Goal: Task Accomplishment & Management: Manage account settings

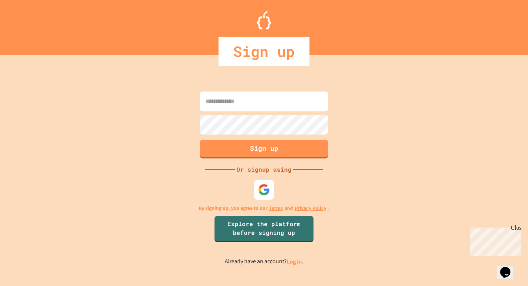
click at [269, 189] on img at bounding box center [264, 190] width 12 height 12
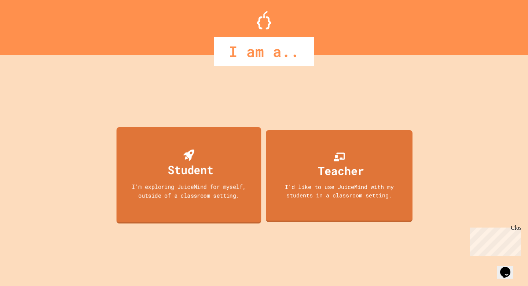
click at [227, 221] on div "Student I'm exploring JuiceMind for myself, outside of a classroom setting." at bounding box center [189, 175] width 145 height 97
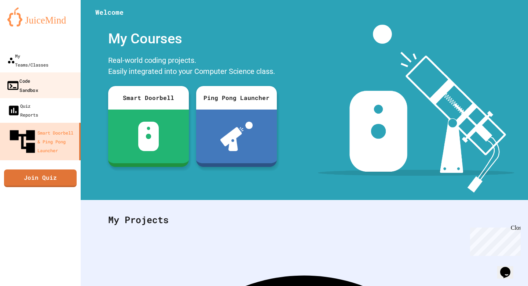
click at [50, 72] on link "Code Sandbox" at bounding box center [40, 85] width 83 height 26
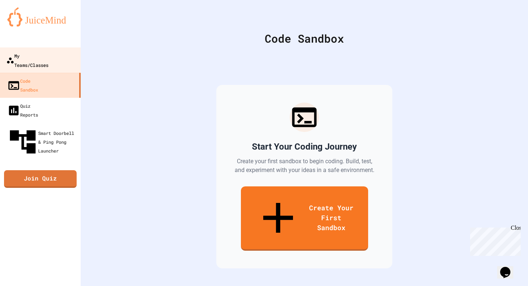
click at [48, 52] on div "My Teams/Classes" at bounding box center [27, 60] width 42 height 18
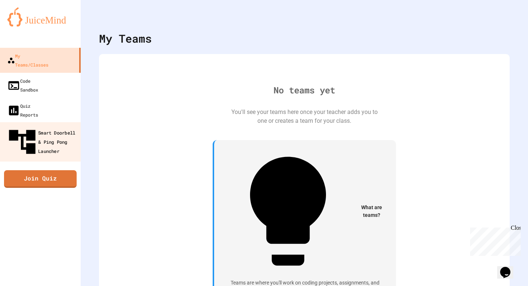
click at [50, 126] on div "Smart Doorbell & Ping Pong Launcher" at bounding box center [42, 142] width 73 height 32
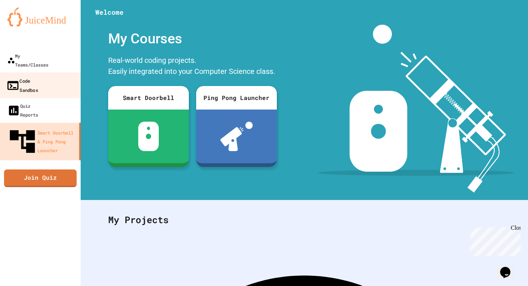
click at [50, 78] on link "Code Sandbox" at bounding box center [40, 85] width 83 height 26
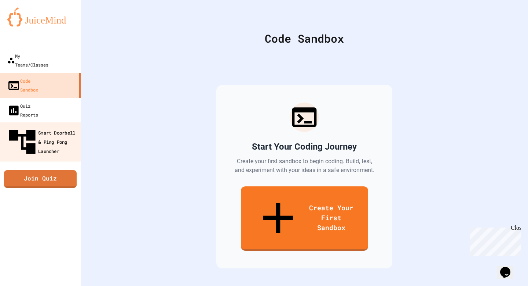
click at [57, 126] on div "Smart Doorbell & Ping Pong Launcher" at bounding box center [42, 142] width 73 height 32
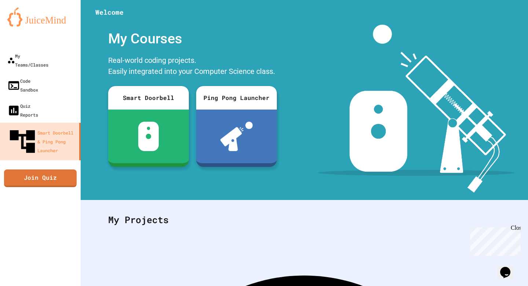
click at [55, 14] on img at bounding box center [40, 16] width 66 height 19
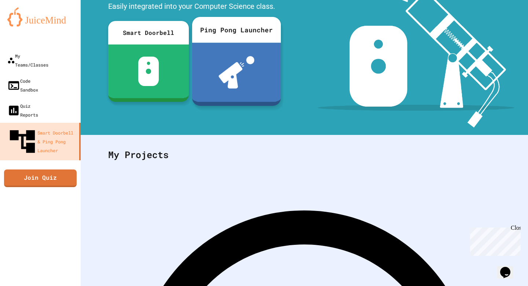
scroll to position [77, 0]
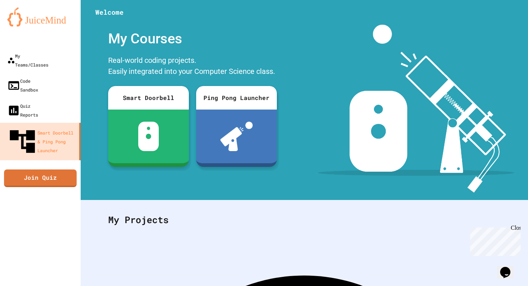
click at [506, 18] on div "My Account" at bounding box center [506, 18] width 0 height 0
click at [43, 285] on div at bounding box center [264, 286] width 528 height 0
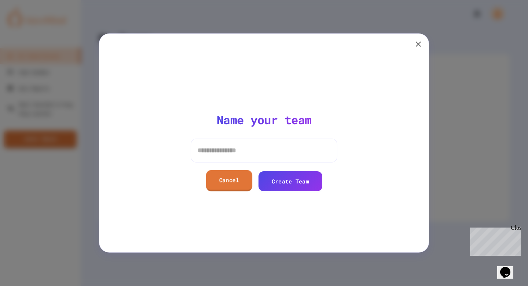
click at [232, 183] on link "Cancel" at bounding box center [229, 180] width 46 height 21
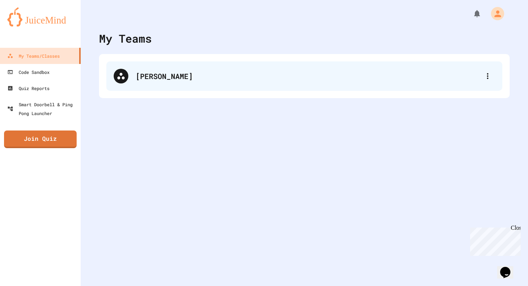
click at [192, 70] on div "Agnes" at bounding box center [308, 75] width 345 height 11
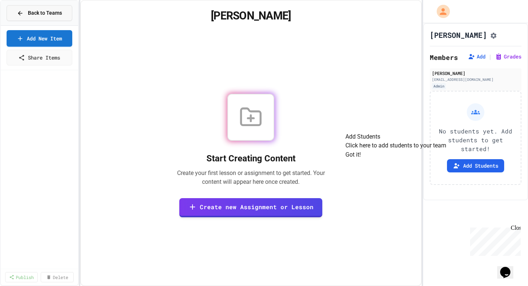
click at [21, 14] on icon at bounding box center [20, 13] width 7 height 7
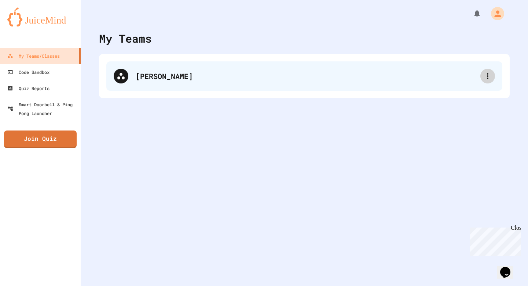
click at [488, 75] on icon at bounding box center [488, 76] width 9 height 9
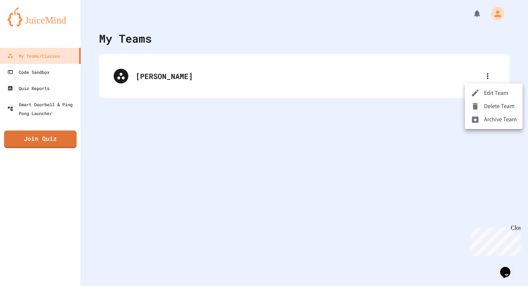
click at [481, 110] on div at bounding box center [477, 106] width 13 height 9
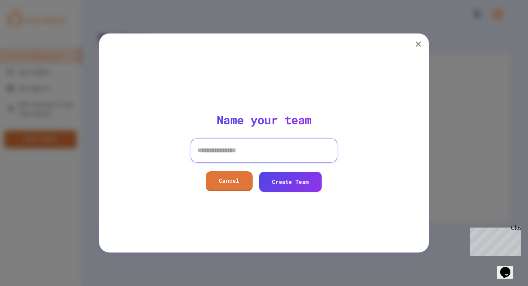
click at [279, 152] on input at bounding box center [264, 149] width 147 height 23
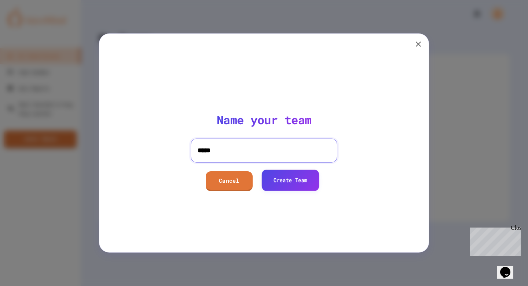
type input "*****"
click at [280, 189] on link "Create Team" at bounding box center [291, 179] width 58 height 21
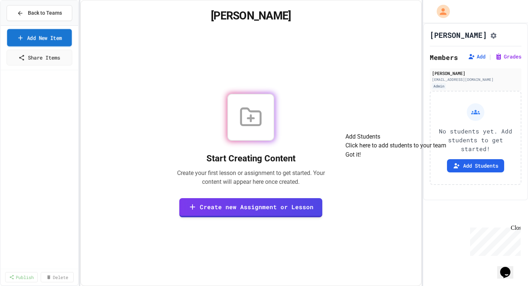
click at [28, 37] on link "Add New Item" at bounding box center [39, 37] width 65 height 17
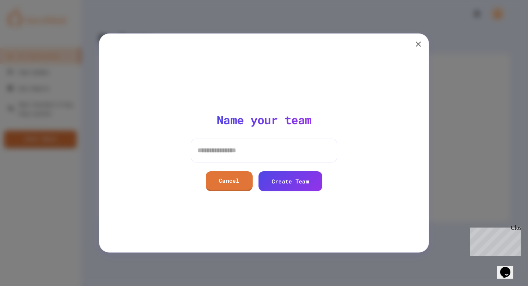
click at [417, 43] on icon "button" at bounding box center [418, 44] width 9 height 9
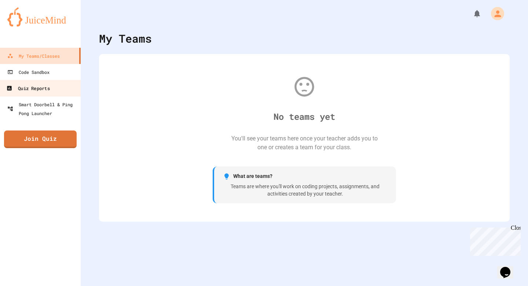
click at [48, 81] on link "Quiz Reports" at bounding box center [40, 88] width 83 height 17
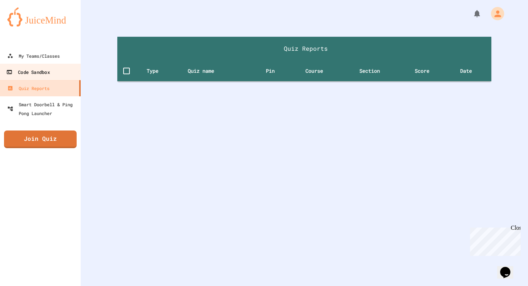
click at [48, 73] on div "Code Sandbox" at bounding box center [27, 72] width 43 height 9
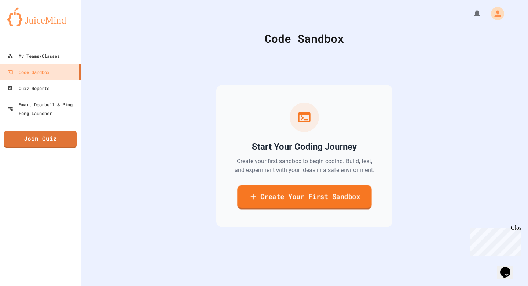
click at [251, 201] on icon at bounding box center [253, 196] width 9 height 9
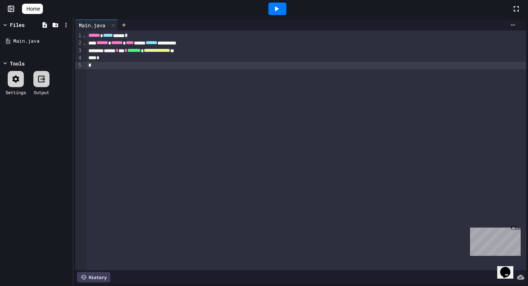
click at [16, 79] on icon at bounding box center [15, 79] width 9 height 9
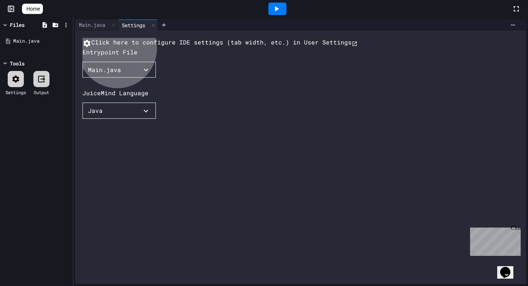
click at [118, 119] on button "Java" at bounding box center [119, 110] width 73 height 16
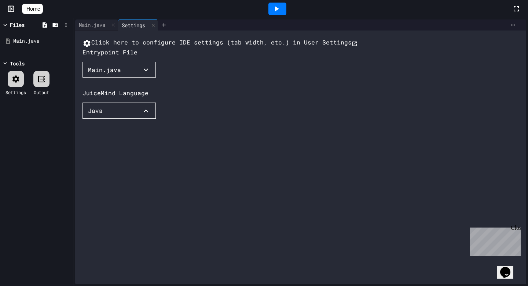
click at [165, 243] on li "Node.js (prompt-sync)" at bounding box center [196, 249] width 62 height 13
click at [128, 78] on button "Main.java" at bounding box center [119, 70] width 73 height 16
click at [192, 90] on div at bounding box center [264, 143] width 528 height 286
click at [93, 29] on div "Main.java" at bounding box center [96, 24] width 43 height 11
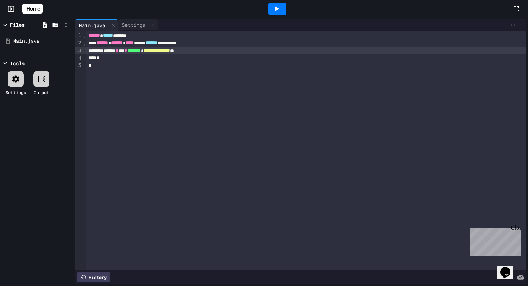
click at [227, 48] on div "**********" at bounding box center [306, 50] width 440 height 7
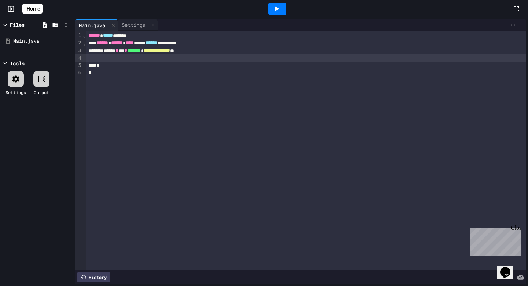
click at [281, 10] on icon at bounding box center [276, 8] width 9 height 9
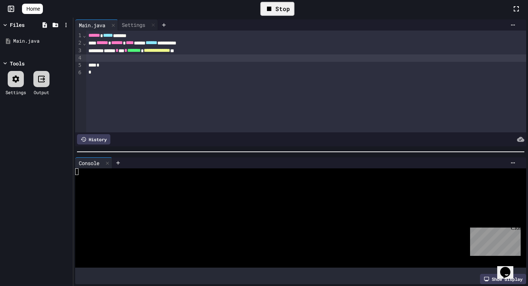
click at [277, 14] on div "Stop" at bounding box center [278, 9] width 34 height 14
click at [239, 51] on div "**********" at bounding box center [306, 50] width 440 height 7
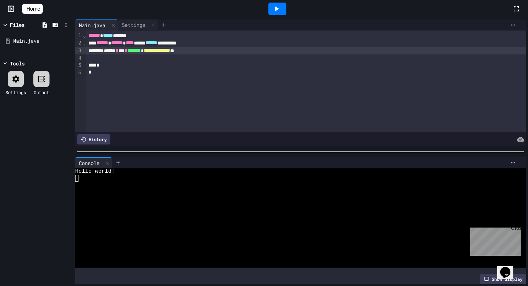
click at [232, 60] on div at bounding box center [306, 57] width 440 height 7
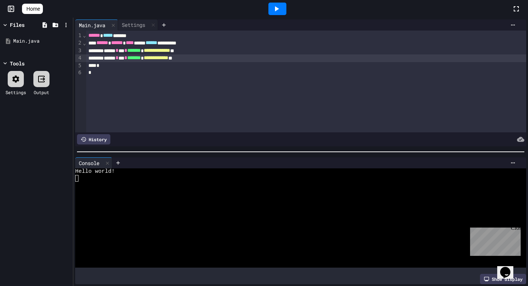
click at [277, 4] on icon at bounding box center [276, 8] width 9 height 9
click at [13, 75] on icon at bounding box center [15, 79] width 9 height 9
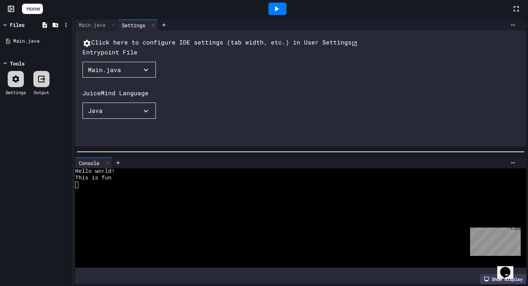
click at [13, 13] on div "Home" at bounding box center [264, 9] width 528 height 18
click at [37, 12] on span "Home" at bounding box center [33, 8] width 14 height 7
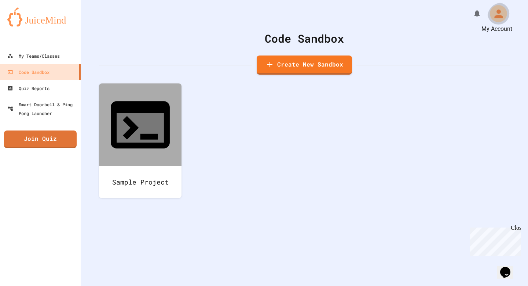
click at [497, 16] on icon "My Account" at bounding box center [499, 13] width 8 height 8
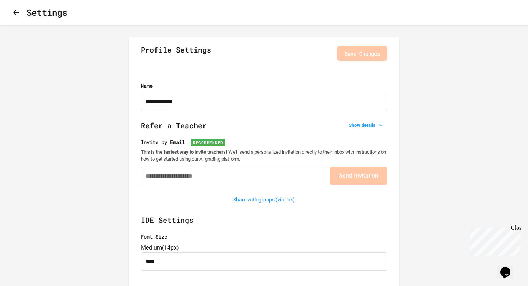
click at [512, 271] on icon "Opens Chat This icon Opens the chat window." at bounding box center [506, 272] width 12 height 12
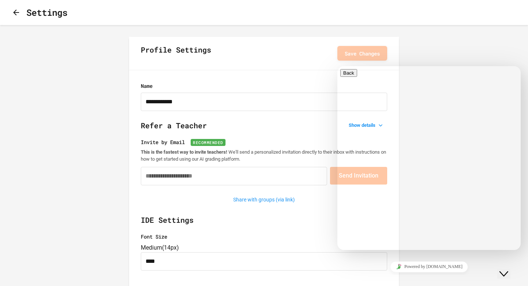
click at [363, 276] on textarea at bounding box center [369, 279] width 57 height 6
type textarea "**********"
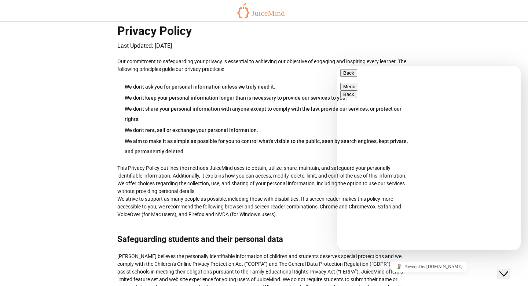
click at [350, 77] on button "Back" at bounding box center [349, 73] width 17 height 8
drag, startPoint x: 375, startPoint y: 62, endPoint x: 38, endPoint y: 1, distance: 343.2
click at [375, 62] on div "Our commitment to safeguarding your privacy is essential to achieving our objec…" at bounding box center [264, 138] width 294 height 160
click at [378, 34] on div "Privacy Policy" at bounding box center [264, 31] width 294 height 18
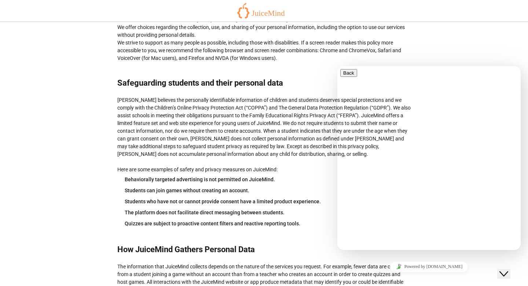
scroll to position [171, 0]
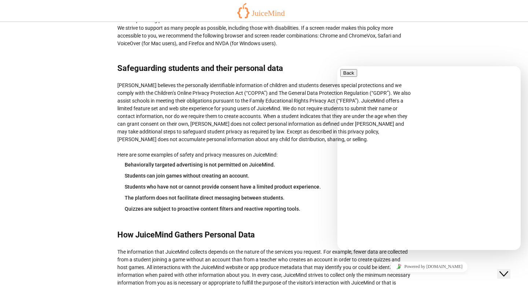
click at [251, 131] on div "[PERSON_NAME] believes the personally identifiable information of children and …" at bounding box center [264, 147] width 294 height 132
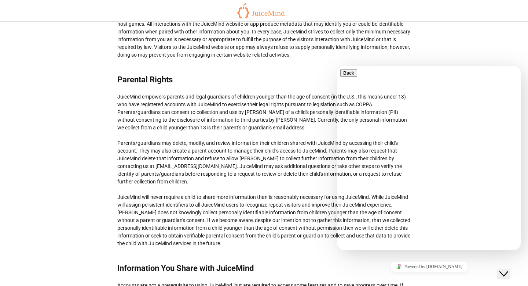
click at [509, 269] on icon "Close Chat This icon closes the chat window." at bounding box center [504, 273] width 9 height 9
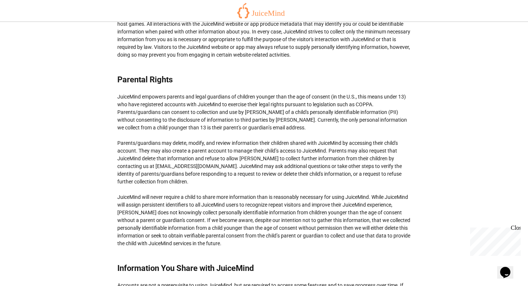
click at [498, 266] on button "Opens Chat This icon Opens the chat window." at bounding box center [506, 272] width 16 height 12
click at [498, 269] on button "Close Chat This icon closes the chat window." at bounding box center [504, 274] width 13 height 10
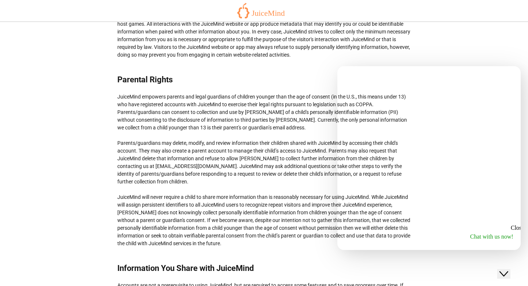
click at [498, 269] on button "Close Chat This icon closes the chat window." at bounding box center [504, 274] width 13 height 10
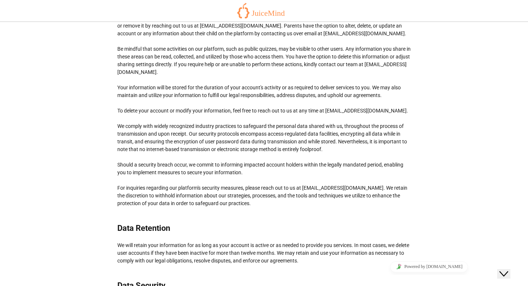
scroll to position [1998, 0]
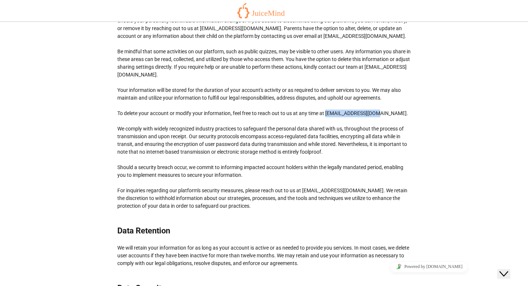
drag, startPoint x: 327, startPoint y: 98, endPoint x: 399, endPoint y: 99, distance: 72.7
click at [399, 99] on div "Regardless of your location or the US state you reside in, you have the right t…" at bounding box center [264, 82] width 294 height 254
copy div "info@juicemind.com."
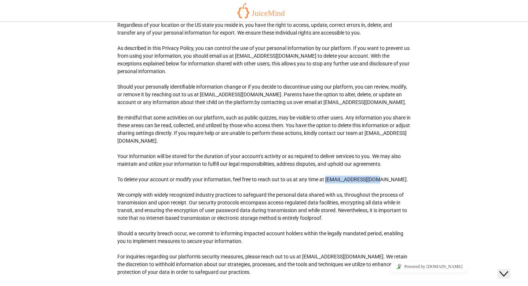
scroll to position [1930, 0]
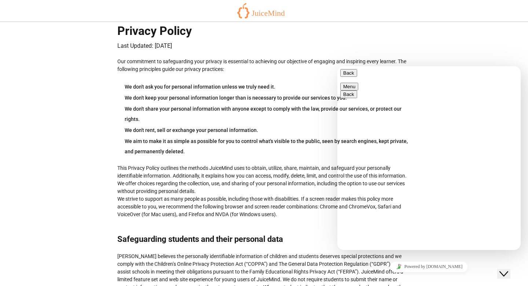
scroll to position [429, 0]
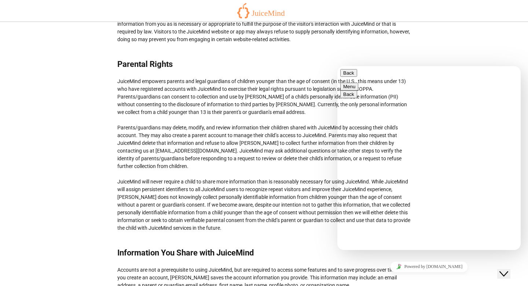
click at [509, 269] on icon "Close Chat This icon closes the chat window." at bounding box center [504, 273] width 9 height 9
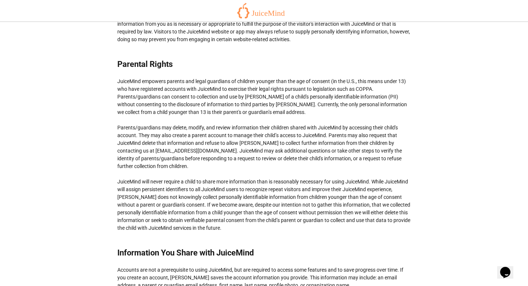
click at [498, 266] on button "Opens Chat This icon Opens the chat window." at bounding box center [506, 272] width 16 height 12
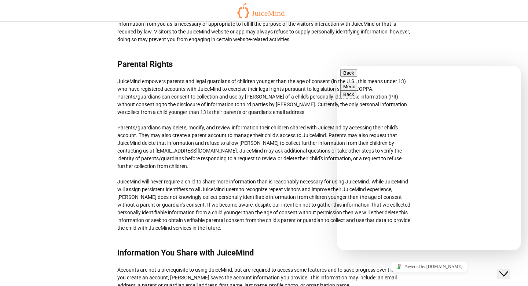
click at [498, 269] on button "Close Chat This icon closes the chat window." at bounding box center [504, 274] width 13 height 10
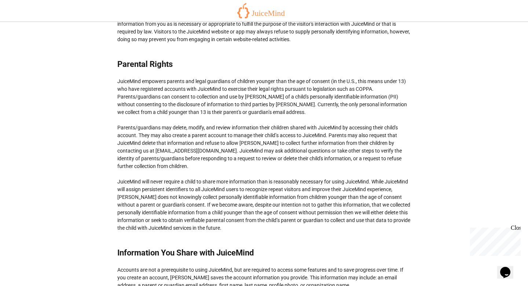
click at [498, 266] on button "Opens Chat This icon Opens the chat window." at bounding box center [506, 272] width 16 height 12
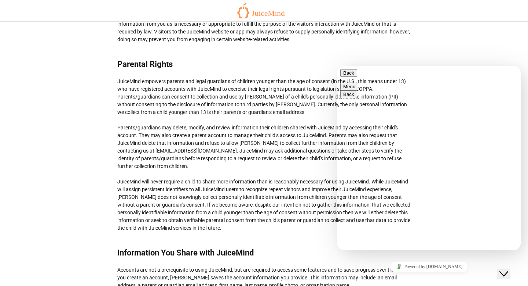
click at [509, 269] on icon "Close Chat This icon closes the chat window." at bounding box center [504, 273] width 9 height 9
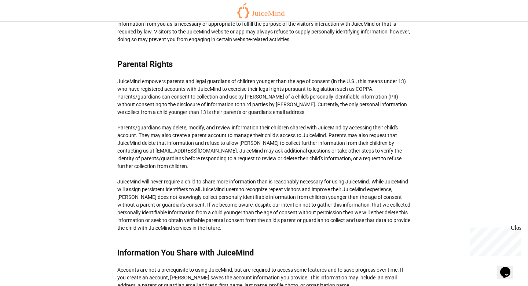
scroll to position [1830, 0]
